Goal: Use online tool/utility: Utilize a website feature to perform a specific function

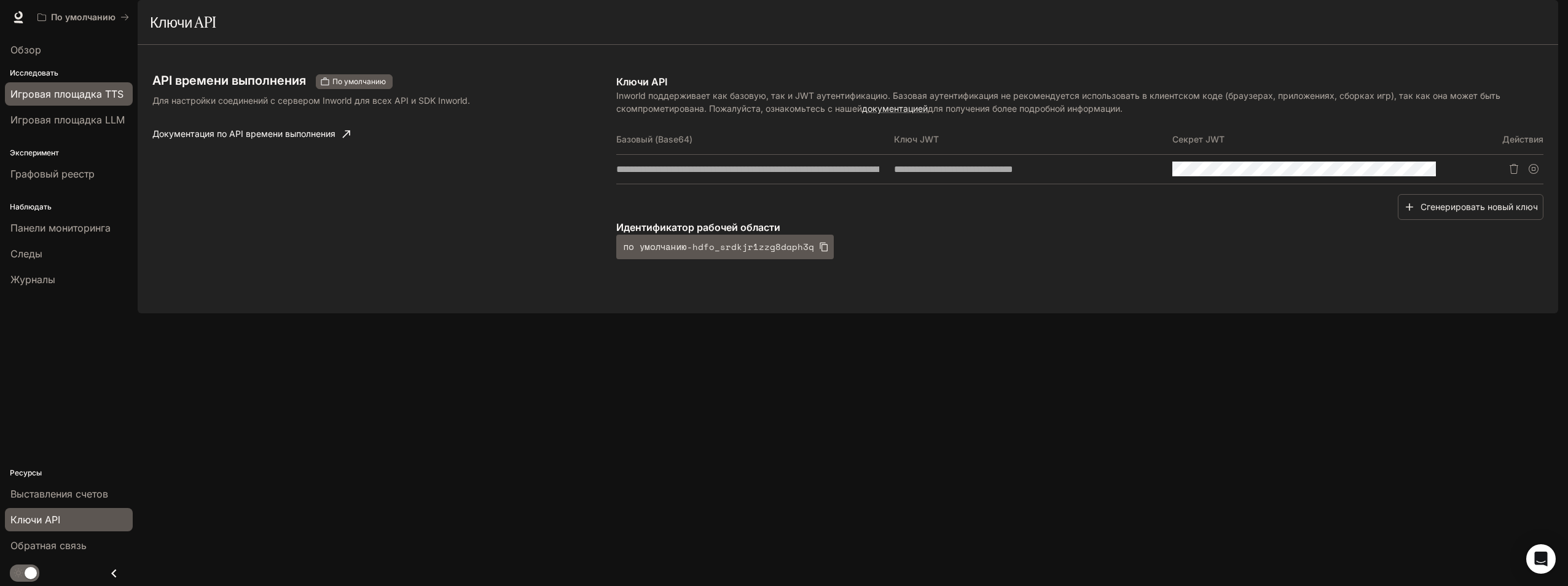
click at [78, 101] on link "Игровая площадка TTS" at bounding box center [68, 94] width 128 height 24
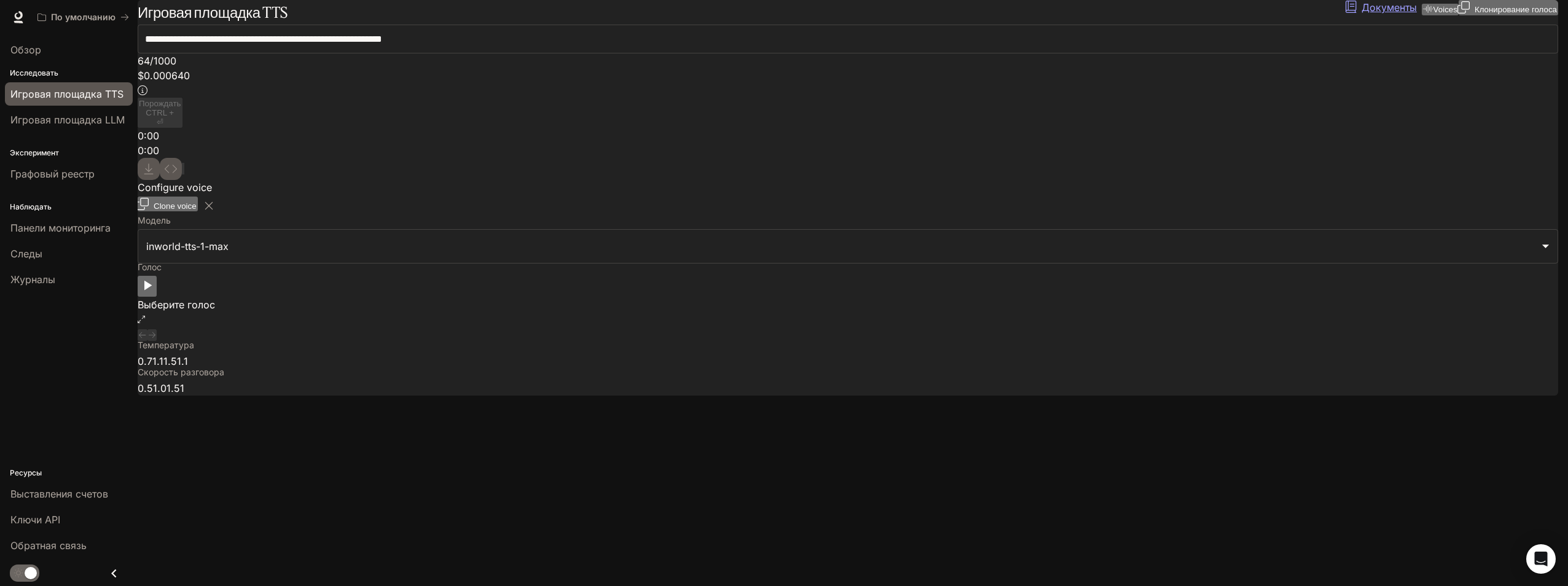
type textarea "**********"
type input "***"
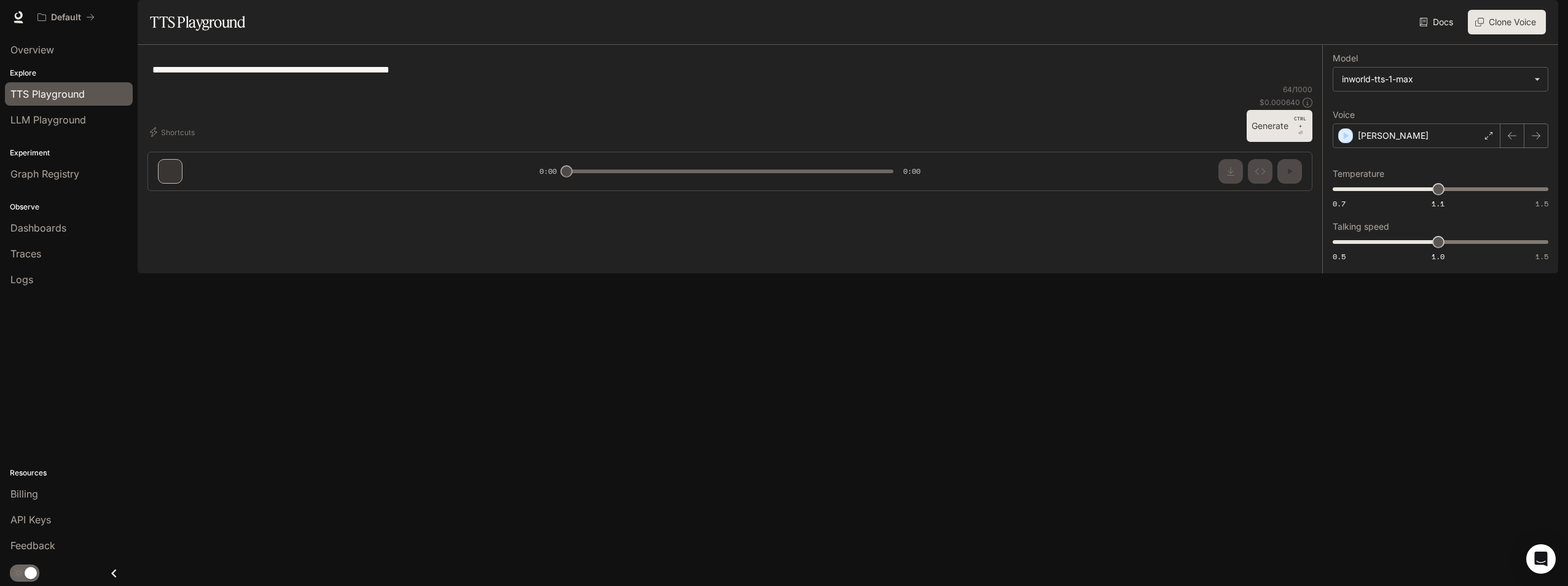
type input "***"
